Goal: Find specific page/section: Find specific page/section

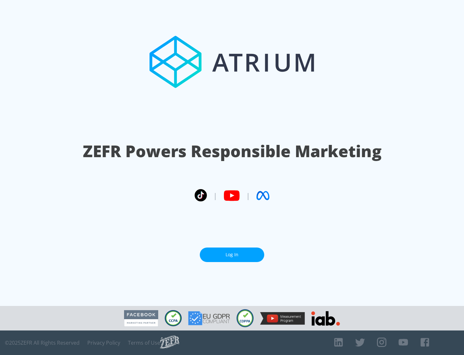
click at [232, 254] on link "Log In" at bounding box center [232, 254] width 64 height 15
